Goal: Information Seeking & Learning: Learn about a topic

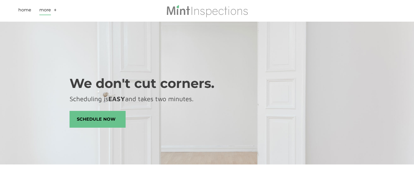
click at [46, 8] on link "More" at bounding box center [45, 11] width 12 height 8
